Goal: Task Accomplishment & Management: Manage account settings

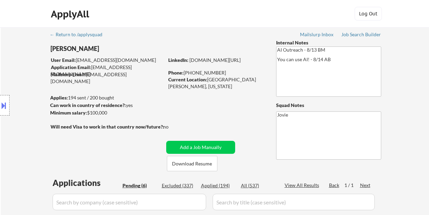
select select ""pending""
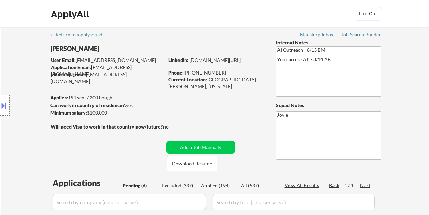
select select ""pending""
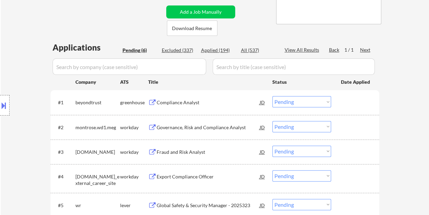
scroll to position [136, 0]
click at [173, 99] on div "Compliance Analyst" at bounding box center [208, 102] width 103 height 7
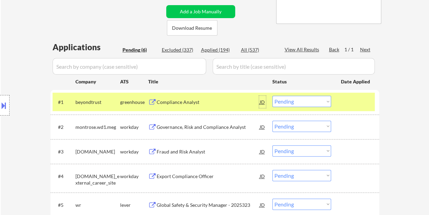
click at [262, 102] on div "JD" at bounding box center [262, 102] width 7 height 12
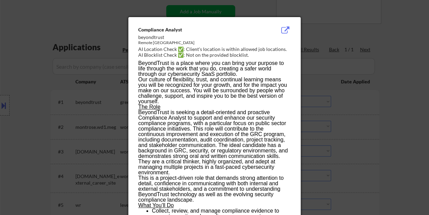
click at [138, 29] on div "Compliance Analyst" at bounding box center [197, 29] width 118 height 7
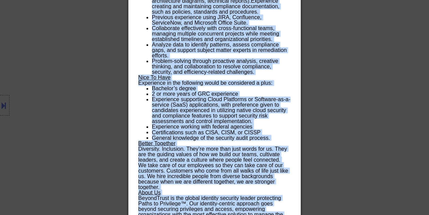
scroll to position [573, 0]
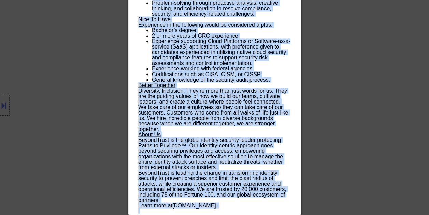
drag, startPoint x: 138, startPoint y: 29, endPoint x: 260, endPoint y: 219, distance: 225.9
copy body "Loremipsum Dolorsi ametconsect Adipis Elitse Doeius TE Incididu Utlab ✅: Etdolo…"
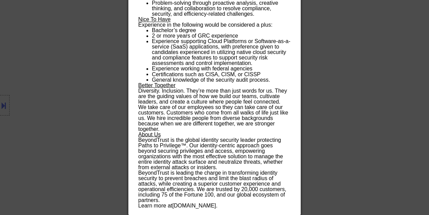
click at [314, 66] on div at bounding box center [214, 107] width 429 height 215
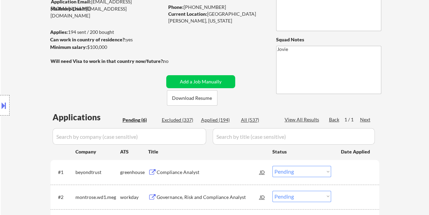
scroll to position [62, 0]
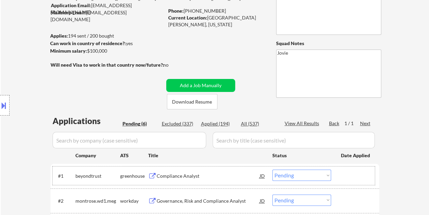
click at [339, 182] on div "#1 beyondtrust greenhouse Compliance Analyst JD Choose an option... Pending App…" at bounding box center [214, 175] width 322 height 18
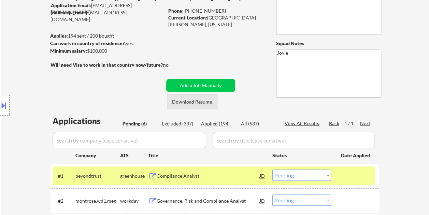
click at [210, 101] on button "Download Resume" at bounding box center [192, 101] width 51 height 15
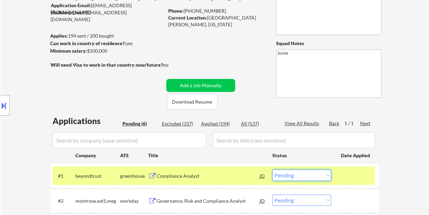
click at [324, 177] on select "Choose an option... Pending Applied Excluded (Questions) Excluded (Expired) Exc…" at bounding box center [302, 174] width 59 height 11
click at [273, 169] on select "Choose an option... Pending Applied Excluded (Questions) Excluded (Expired) Exc…" at bounding box center [302, 174] width 59 height 11
select select ""pending""
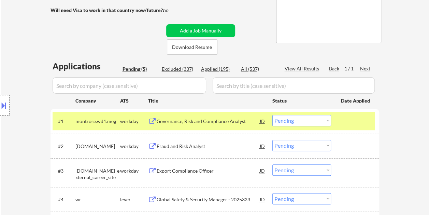
scroll to position [122, 0]
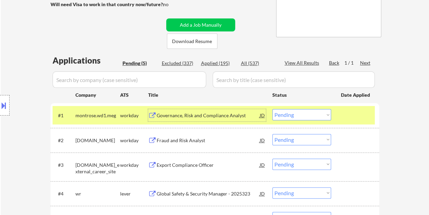
click at [208, 113] on div "Governance, Risk and Compliance Analyst" at bounding box center [208, 115] width 103 height 7
